Goal: Complete application form

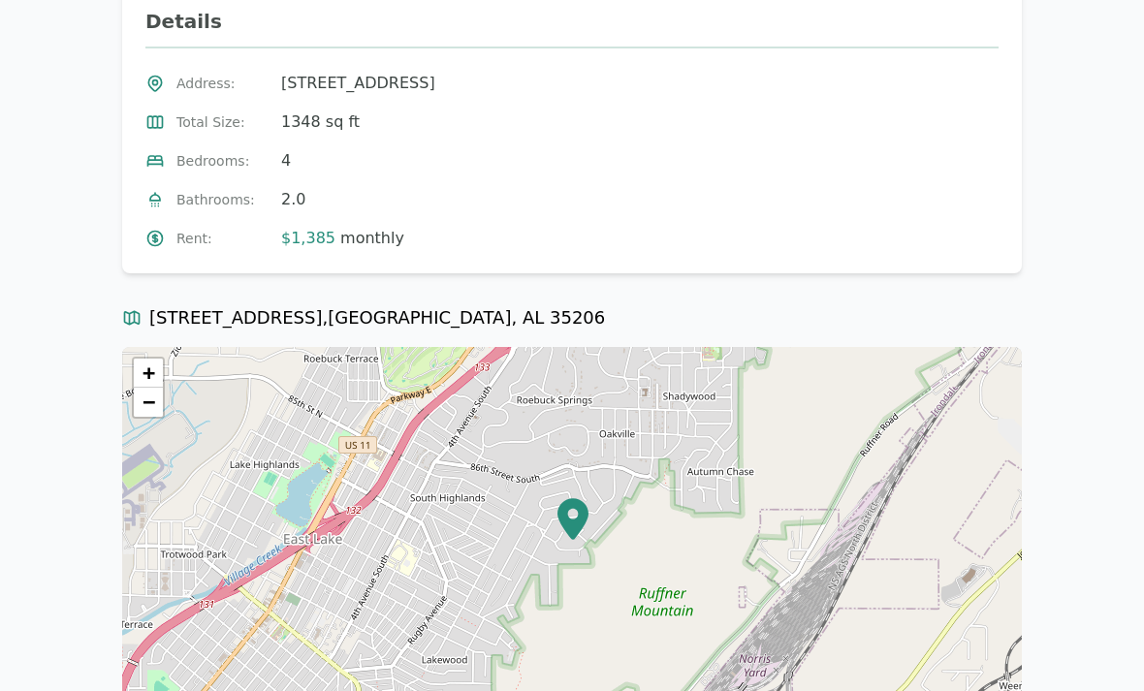
scroll to position [736, 0]
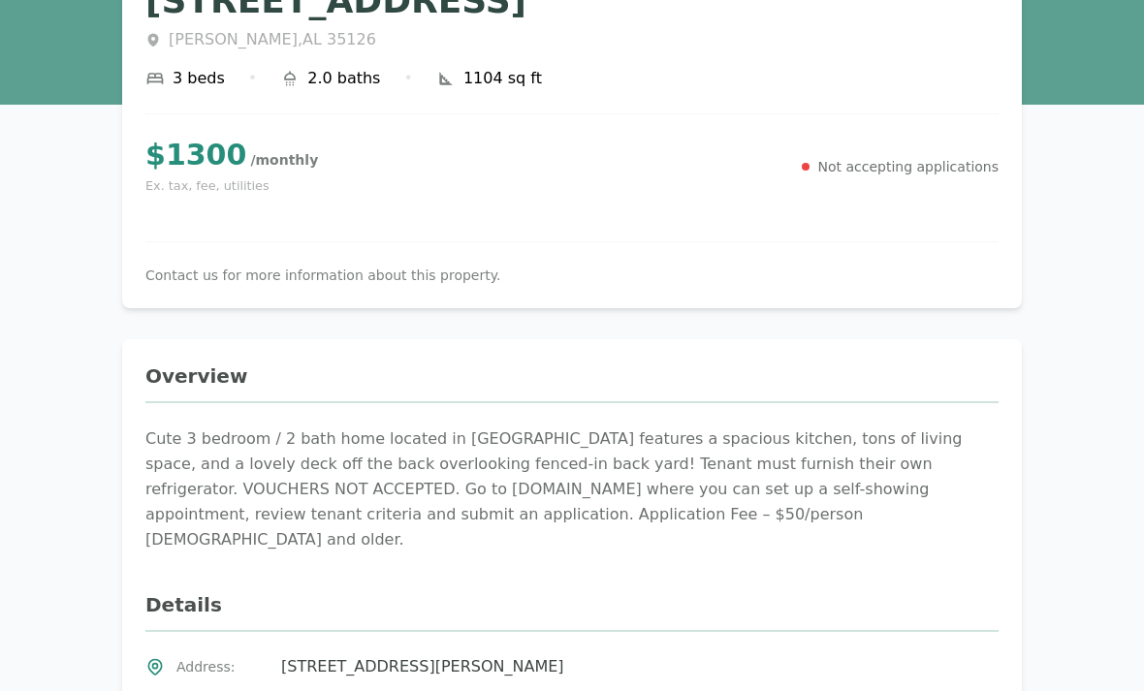
scroll to position [136, 0]
